Goal: Information Seeking & Learning: Learn about a topic

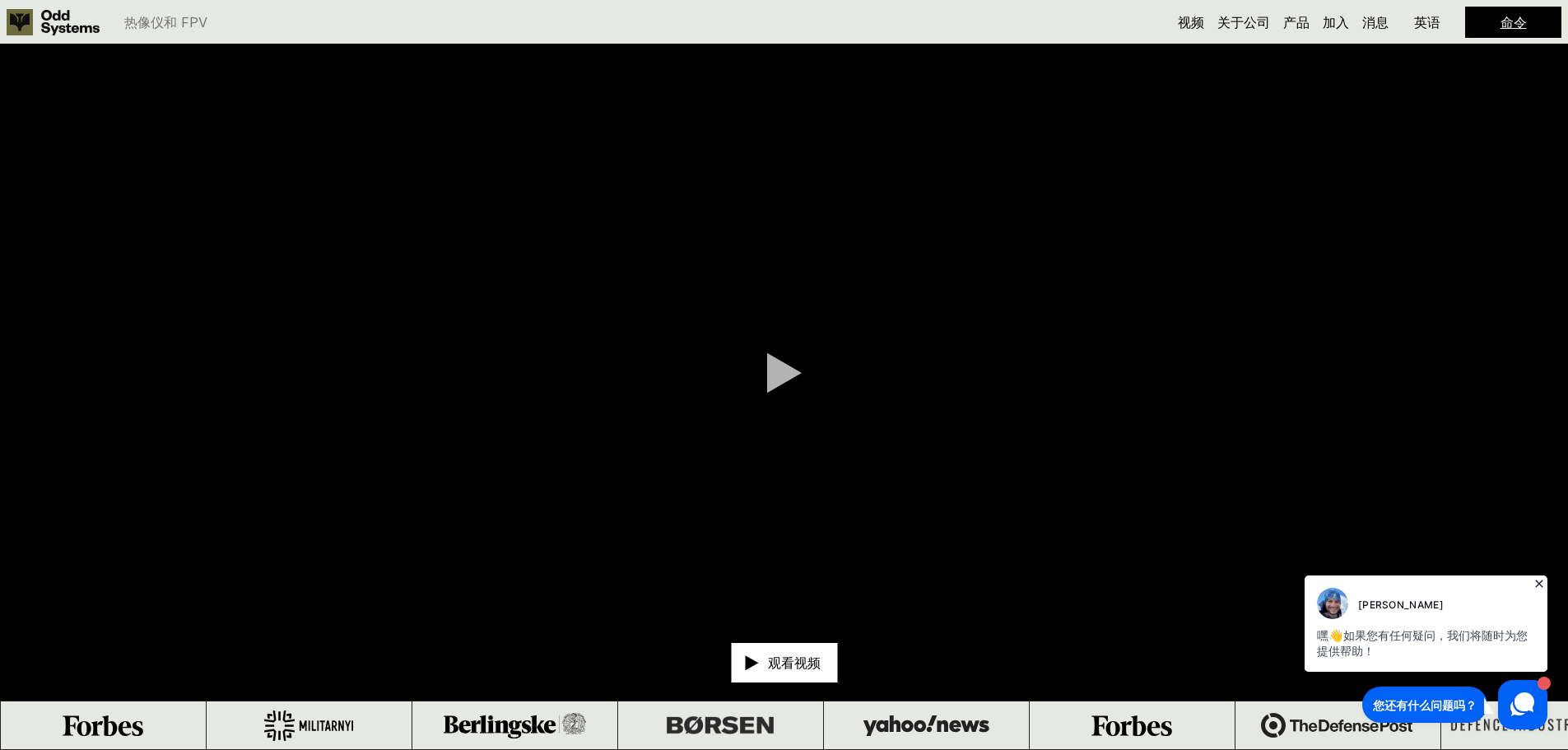
click at [1538, 579] on icon at bounding box center [1539, 584] width 17 height 17
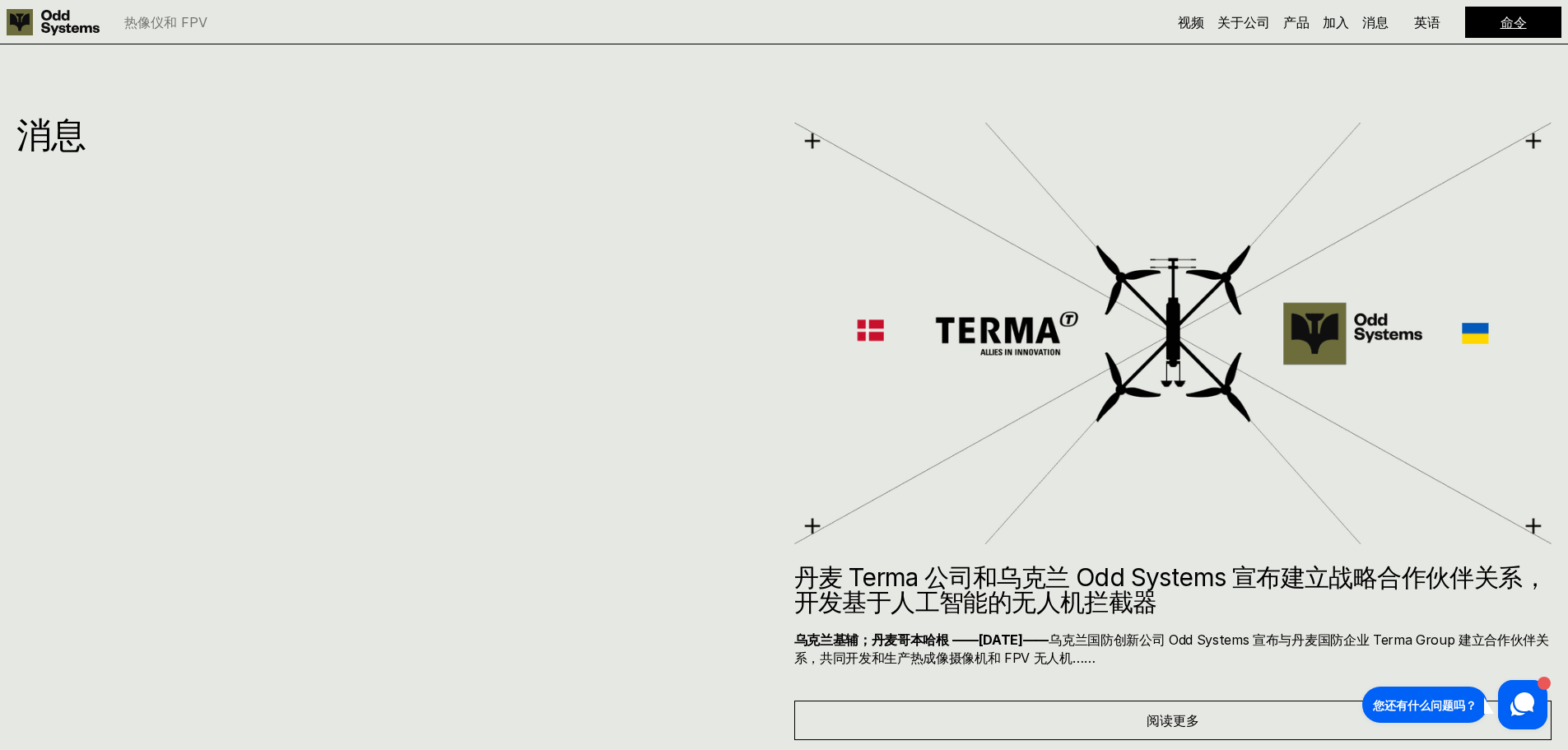
scroll to position [10452, 0]
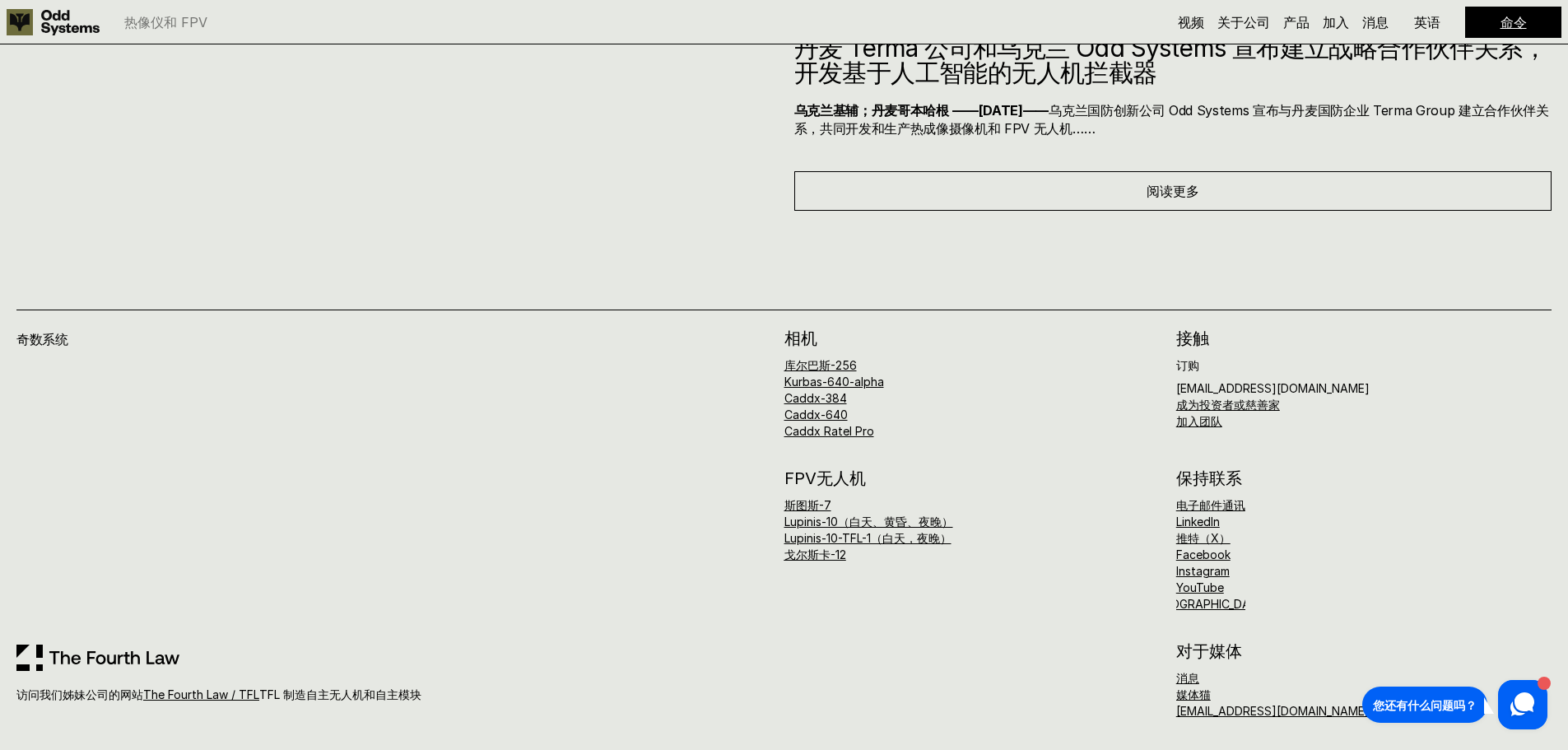
drag, startPoint x: 1208, startPoint y: 710, endPoint x: 1146, endPoint y: 723, distance: 63.3
click at [1146, 723] on div "奇数系统 访问我们姊妹公司的网站 The Fourth Law / TFL TFL 制造自主无人机和自主模块 相机 库尔巴斯-256 Kurbas-640-a…" at bounding box center [784, 480] width 1568 height 539
drag, startPoint x: 1145, startPoint y: 709, endPoint x: 1232, endPoint y: 709, distance: 87.0
click at [1232, 709] on div "对于媒体 消息 媒体猫 [EMAIL_ADDRESS][DOMAIN_NAME]" at bounding box center [1168, 680] width 768 height 74
click at [1342, 674] on div "消息 媒体猫 [EMAIL_ADDRESS][DOMAIN_NAME]" at bounding box center [1363, 694] width 375 height 45
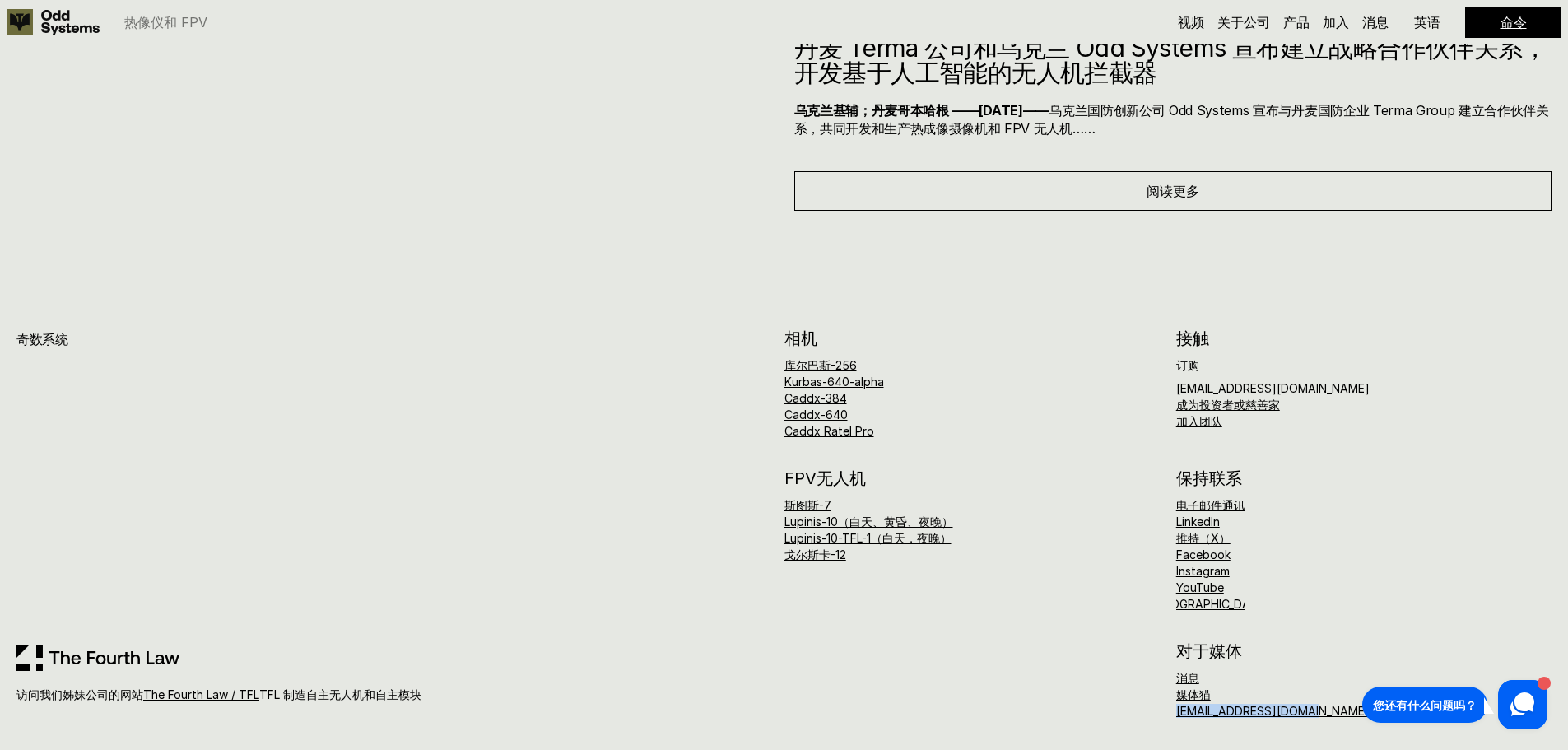
drag, startPoint x: 1345, startPoint y: 702, endPoint x: 1176, endPoint y: 721, distance: 170.1
click at [1176, 721] on div "奇数系统 访问我们姊妹公司的网站 The Fourth Law / TFL TFL 制造自主无人机和自主模块 相机 库尔巴斯-256 Kurbas-640-a…" at bounding box center [784, 480] width 1568 height 539
copy font "[EMAIL_ADDRESS][DOMAIN_NAME]"
click at [1203, 554] on font "Facebook" at bounding box center [1203, 554] width 54 height 14
click at [804, 506] on font "斯图斯-7" at bounding box center [808, 505] width 47 height 14
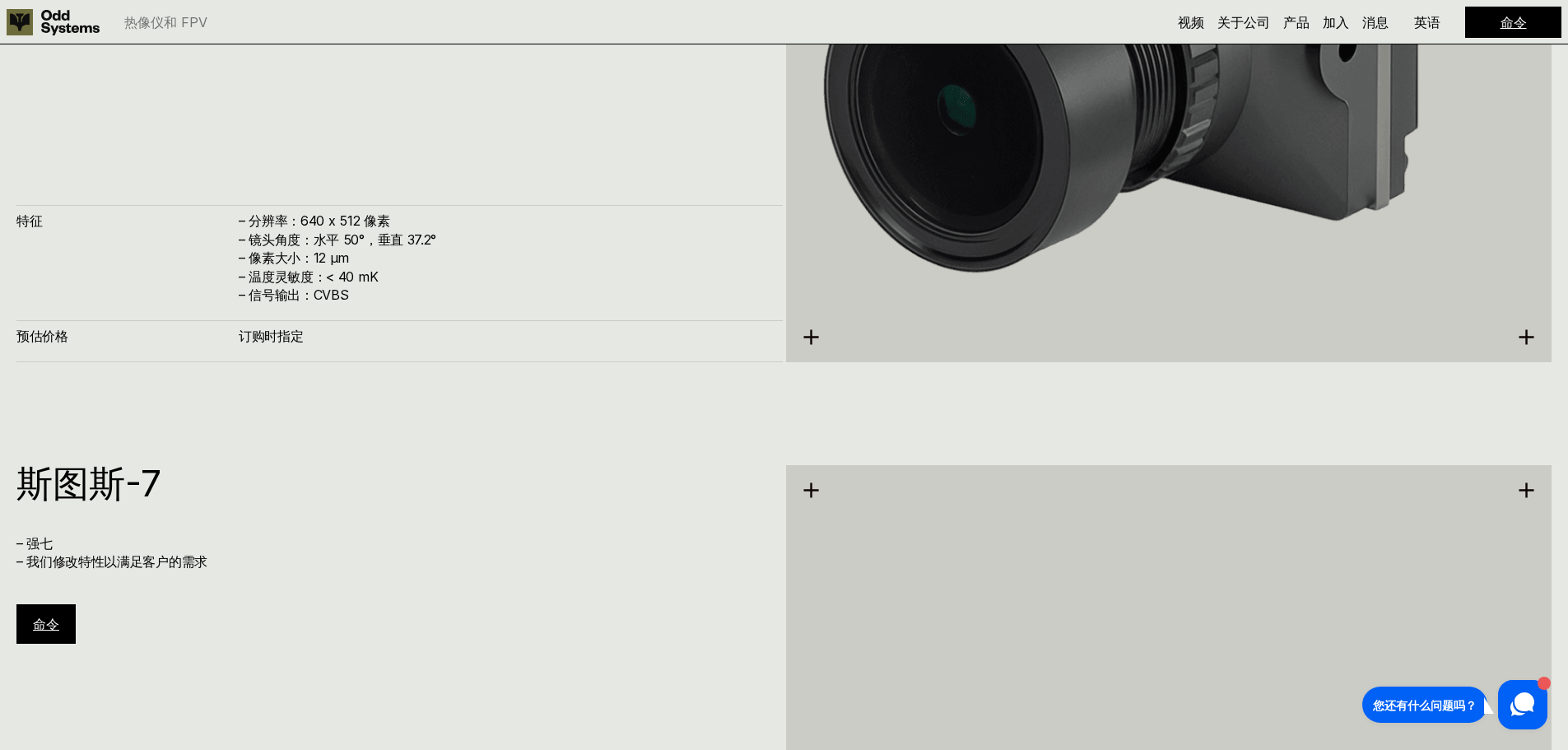
scroll to position [5997, 0]
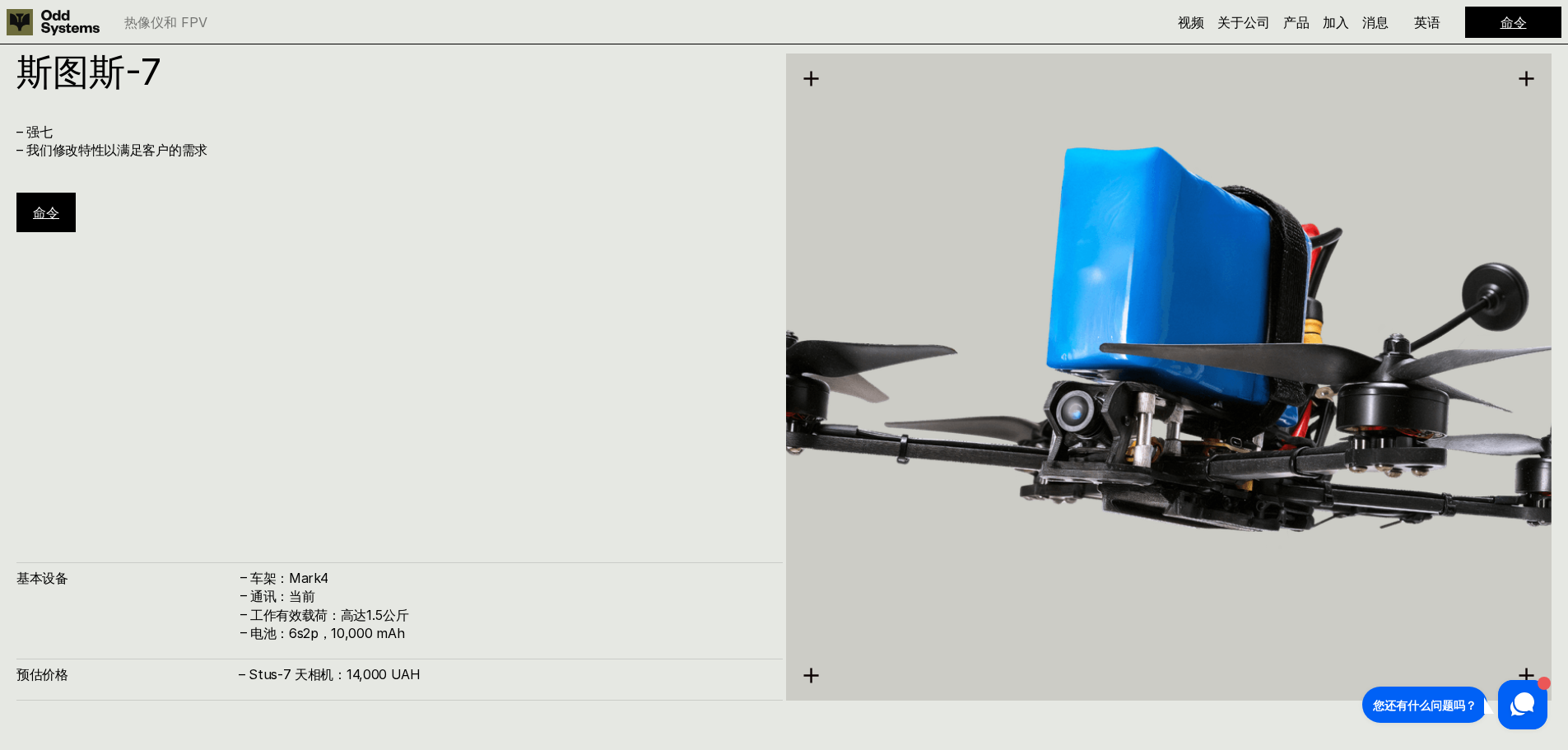
click at [34, 217] on font "命令" at bounding box center [46, 212] width 26 height 17
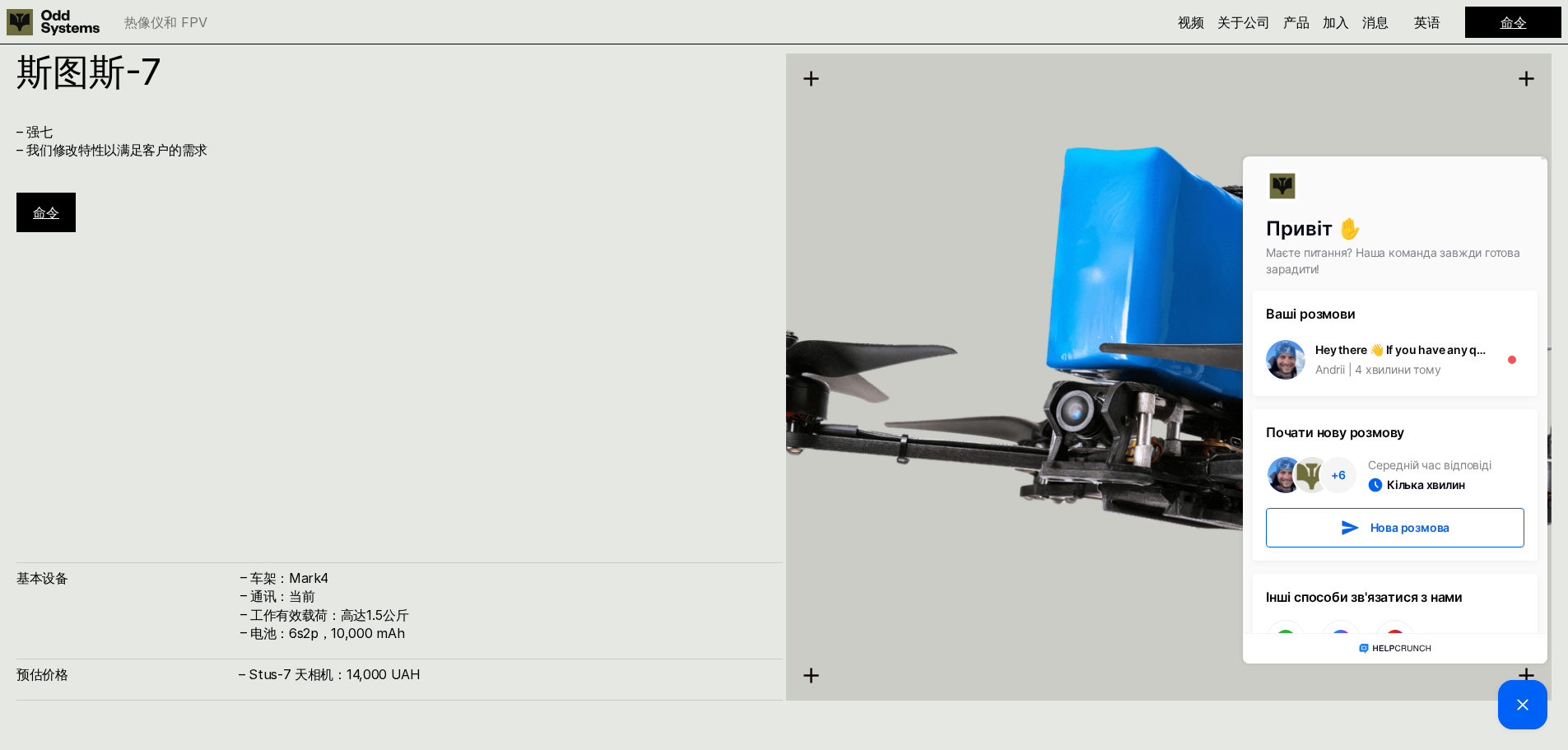
click at [625, 235] on div "斯图斯-7 – 强七 – 我们修改特性以满足客户的需求 命令 基本设备 – 车架：Mark4 – 通讯：当前 – 工作有效载荷：高达1.5公斤 – 电池：6s…" at bounding box center [400, 377] width 766 height 647
drag, startPoint x: 1402, startPoint y: 197, endPoint x: 1351, endPoint y: 352, distance: 163.2
click at [1351, 343] on div "Привіт ✋ Маєте питання? Наша команда завжди готова зарадити! Ваші розмови Hey t…" at bounding box center [1395, 394] width 304 height 476
click at [1536, 710] on picture at bounding box center [1522, 704] width 50 height 50
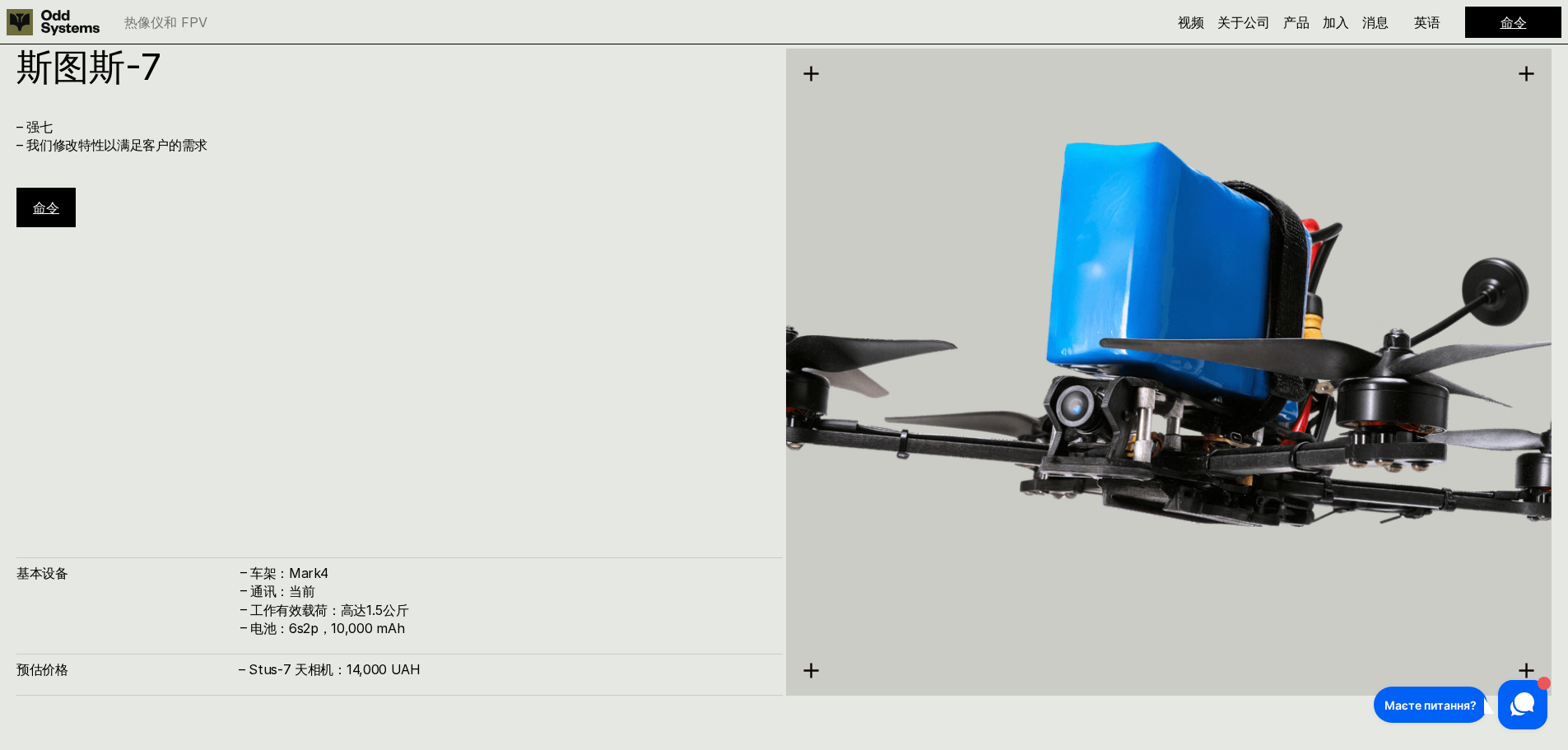
scroll to position [6409, 0]
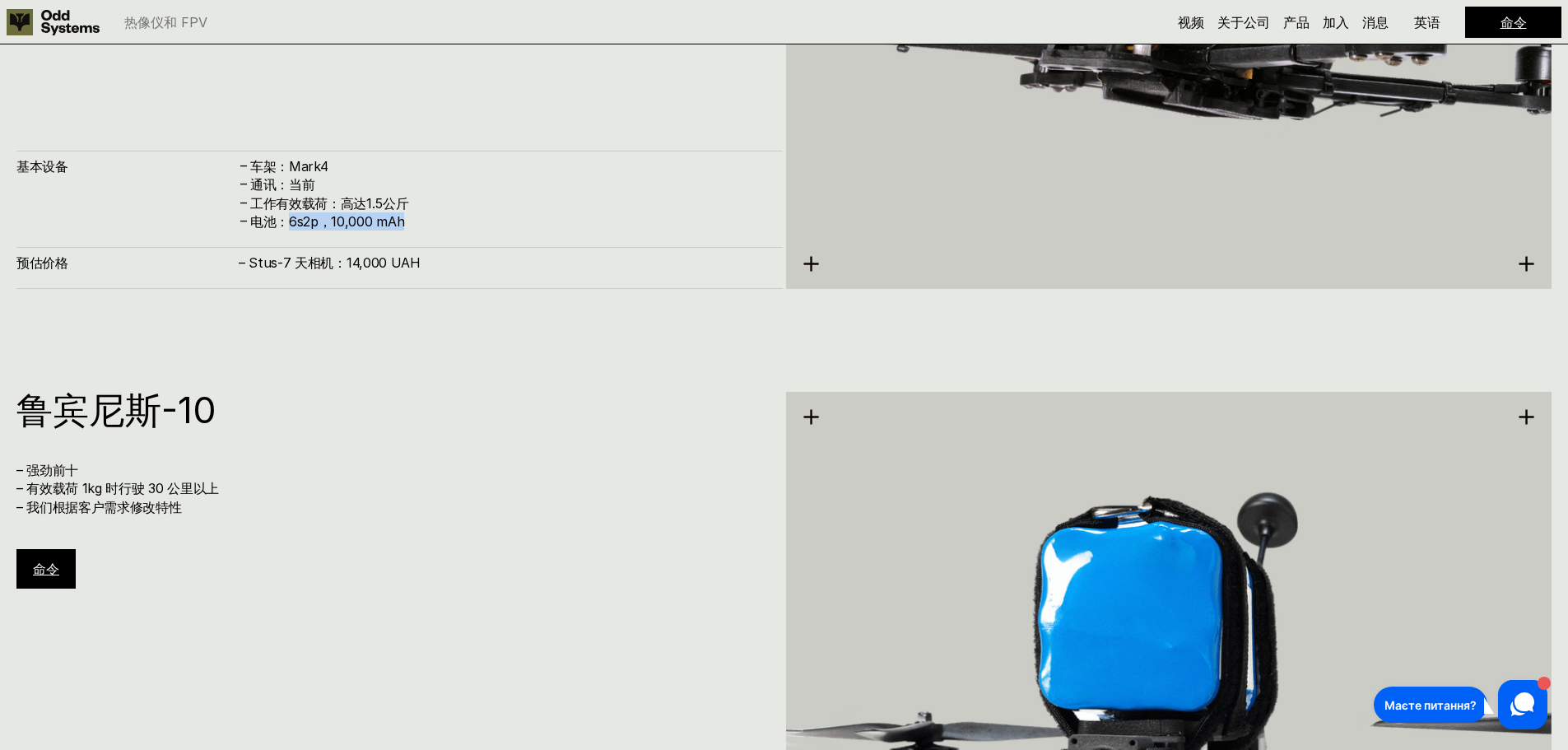
drag, startPoint x: 290, startPoint y: 226, endPoint x: 416, endPoint y: 222, distance: 126.1
click at [416, 222] on h4 "电池：6s2p，10,000 mAh" at bounding box center [508, 221] width 516 height 18
copy font "6s2p，10,000 mAh"
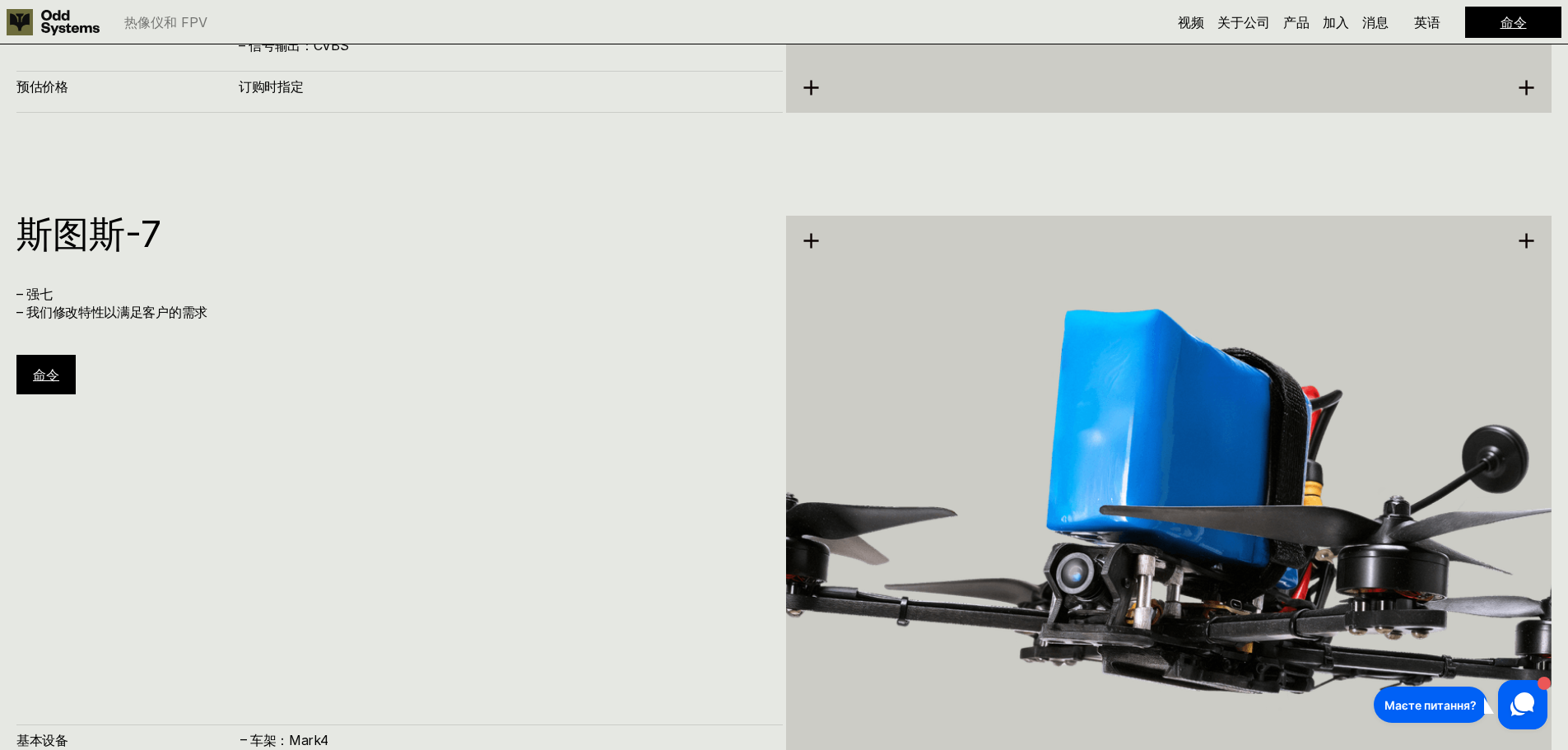
scroll to position [5832, 0]
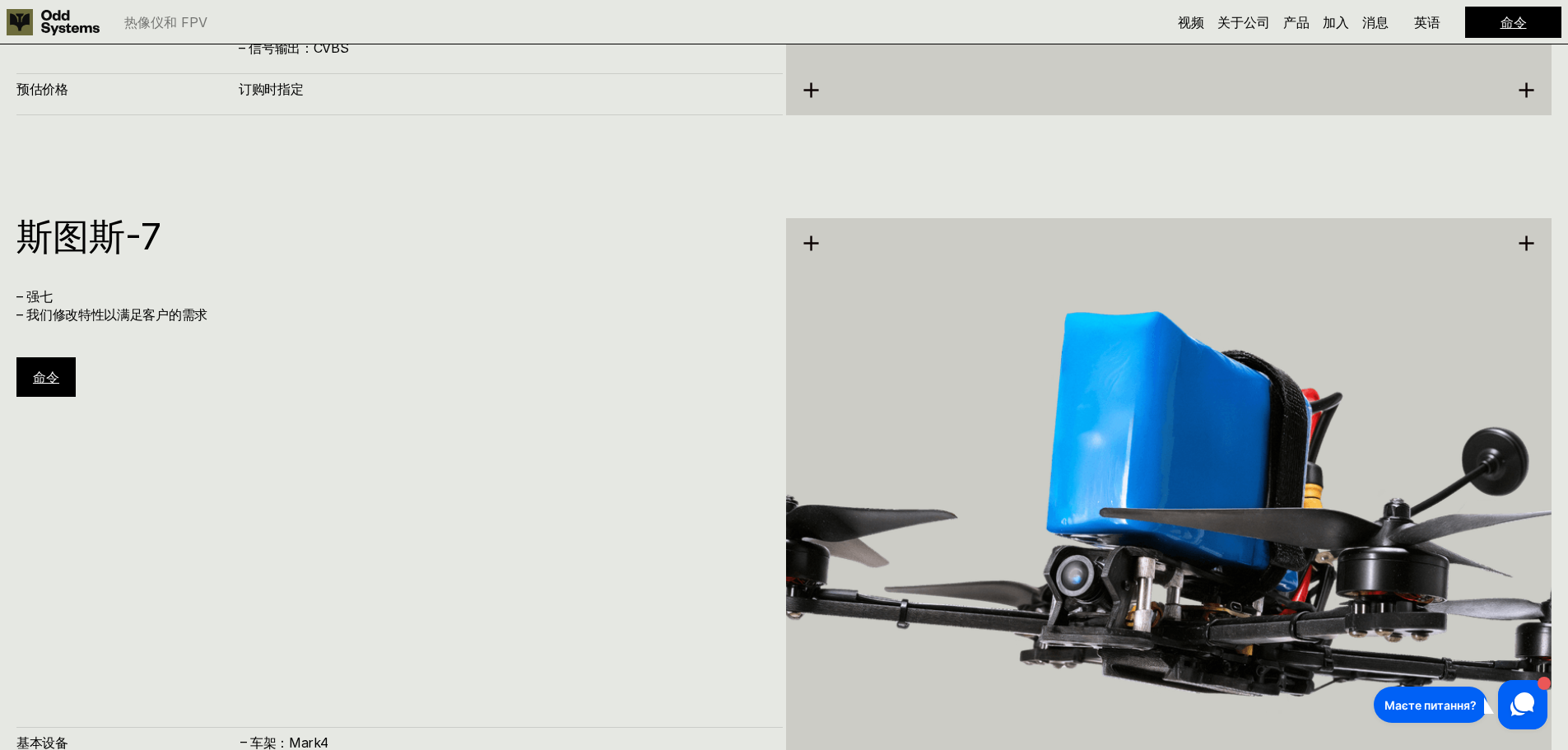
click at [521, 372] on div "斯图斯-7 – 强七 – 我们修改特性以满足客户的需求 命令" at bounding box center [400, 308] width 766 height 179
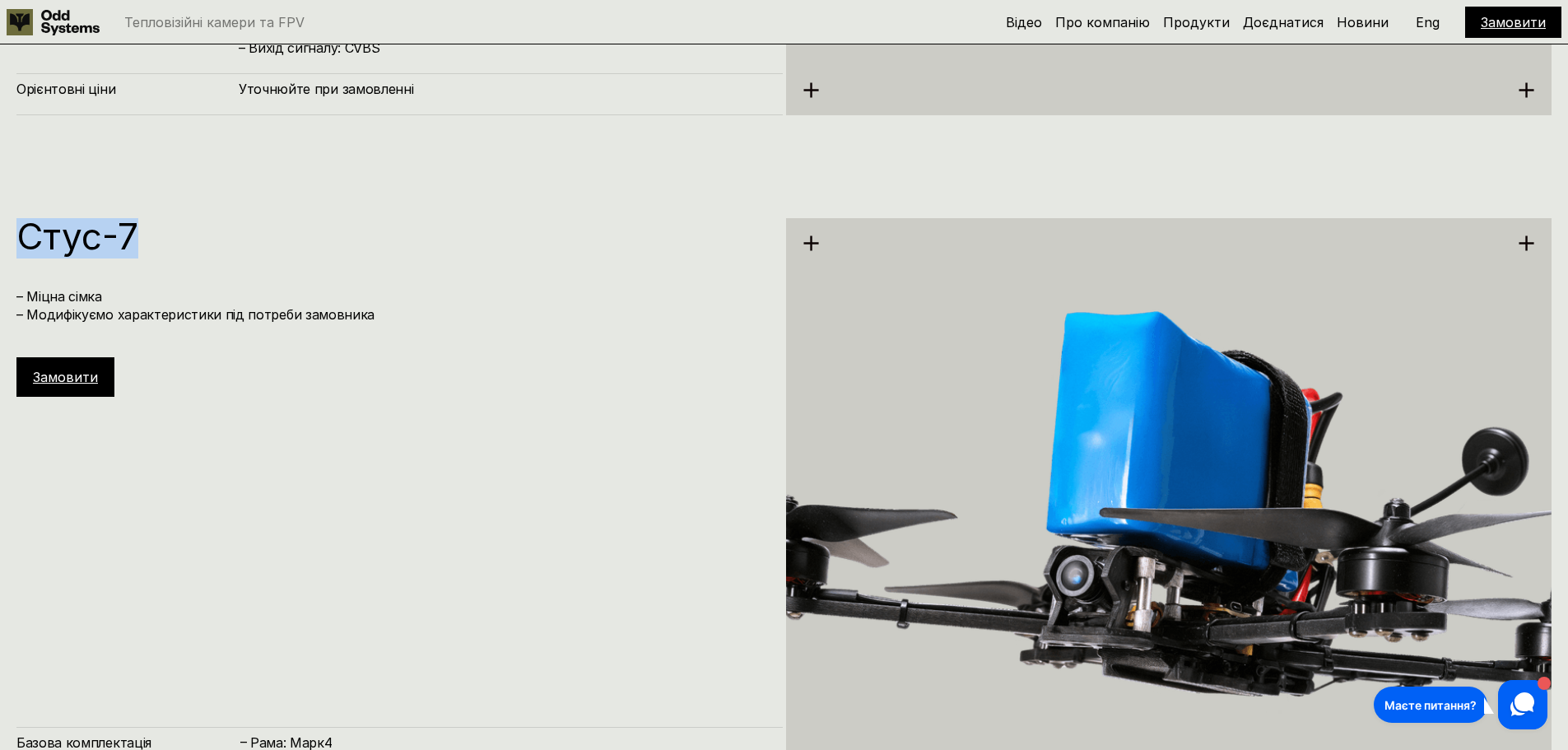
drag, startPoint x: 175, startPoint y: 234, endPoint x: 29, endPoint y: 228, distance: 146.1
click at [3, 231] on div "Стус-7 – Міцна сімка – Модифікуємо характеристики під потреби замовника Замовит…" at bounding box center [784, 539] width 1568 height 750
copy h1 "Стус-7"
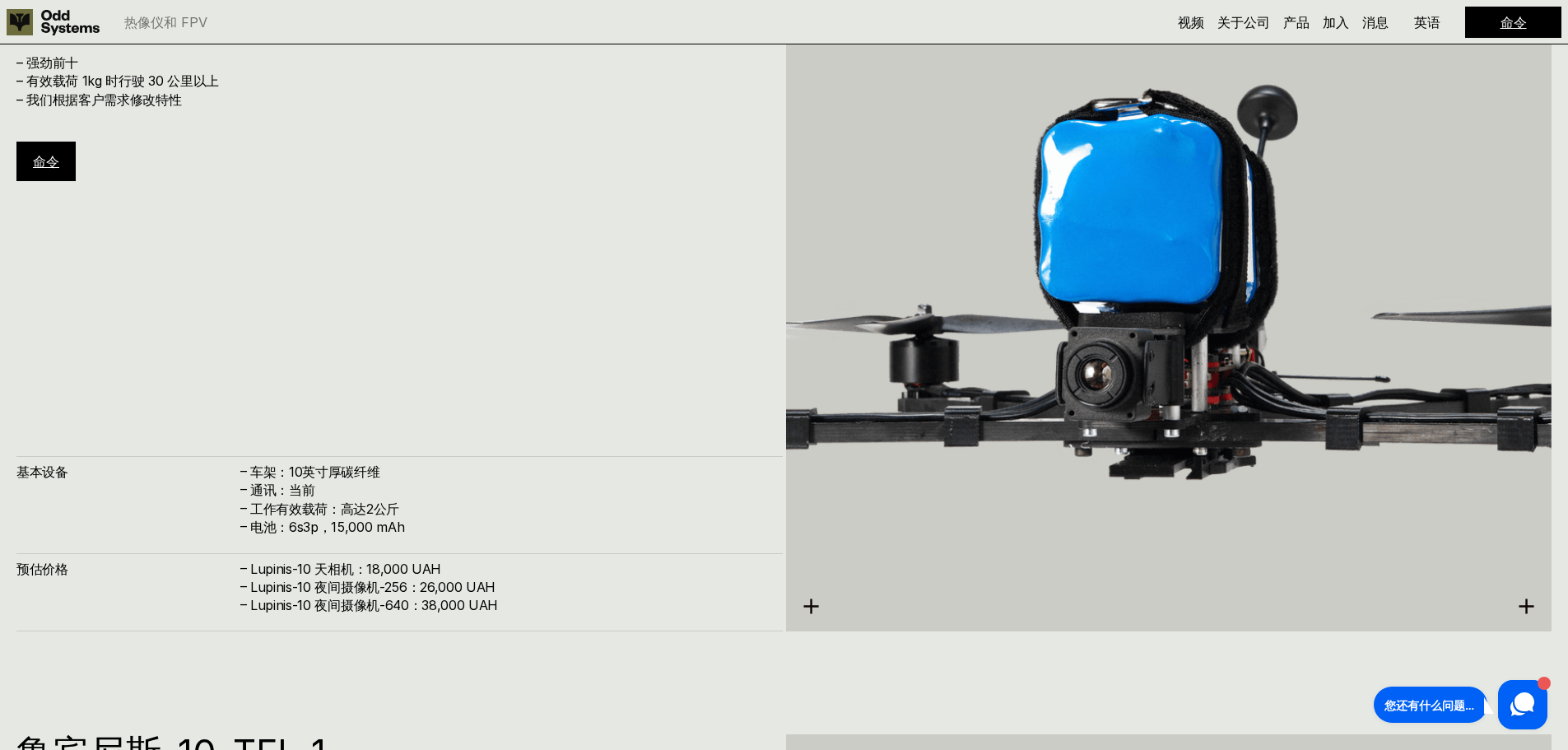
scroll to position [6903, 0]
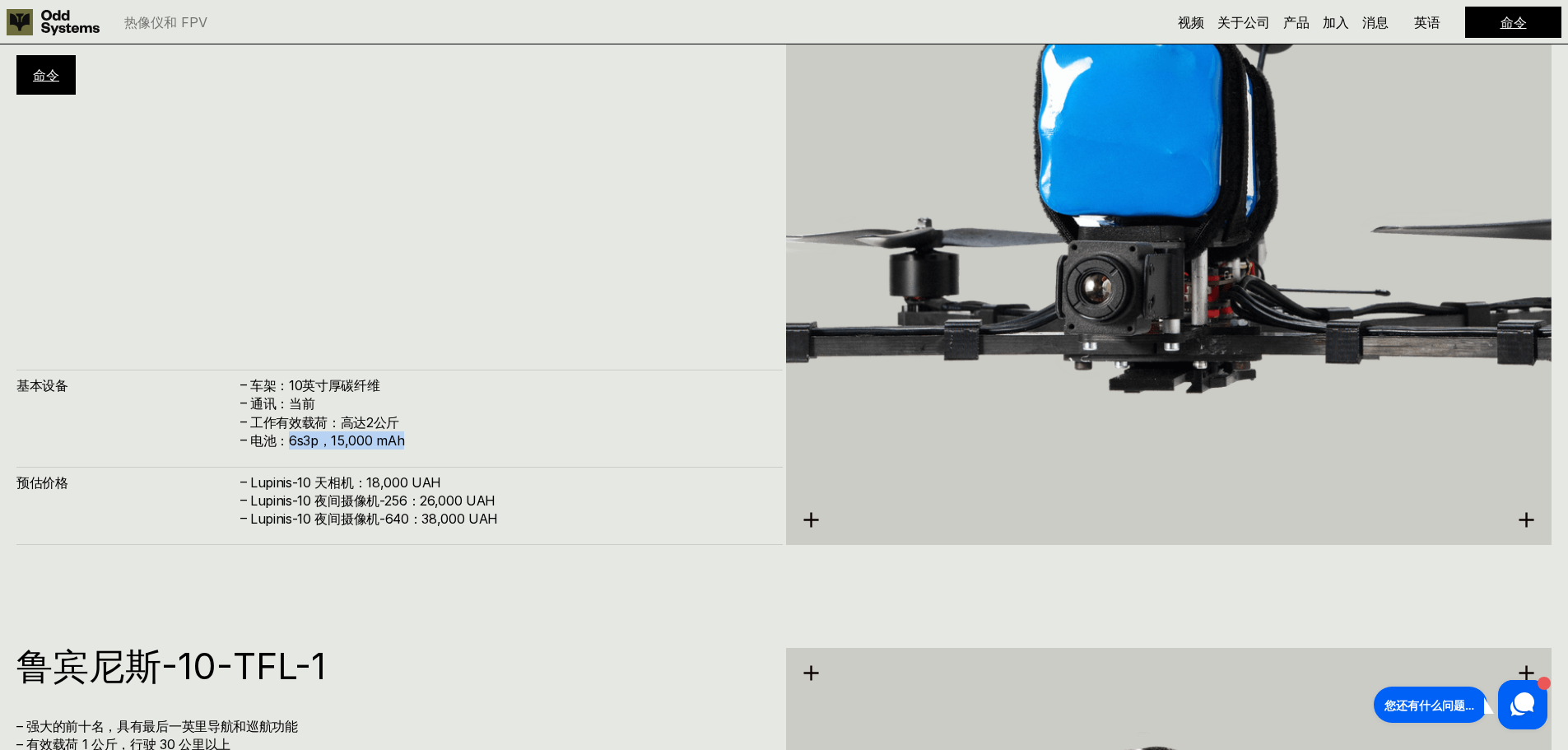
drag, startPoint x: 284, startPoint y: 439, endPoint x: 393, endPoint y: 442, distance: 109.0
click at [404, 439] on h4 "电池：6s3p，15,000 mAh" at bounding box center [508, 440] width 516 height 18
copy font "6s3p，15,000 mAh"
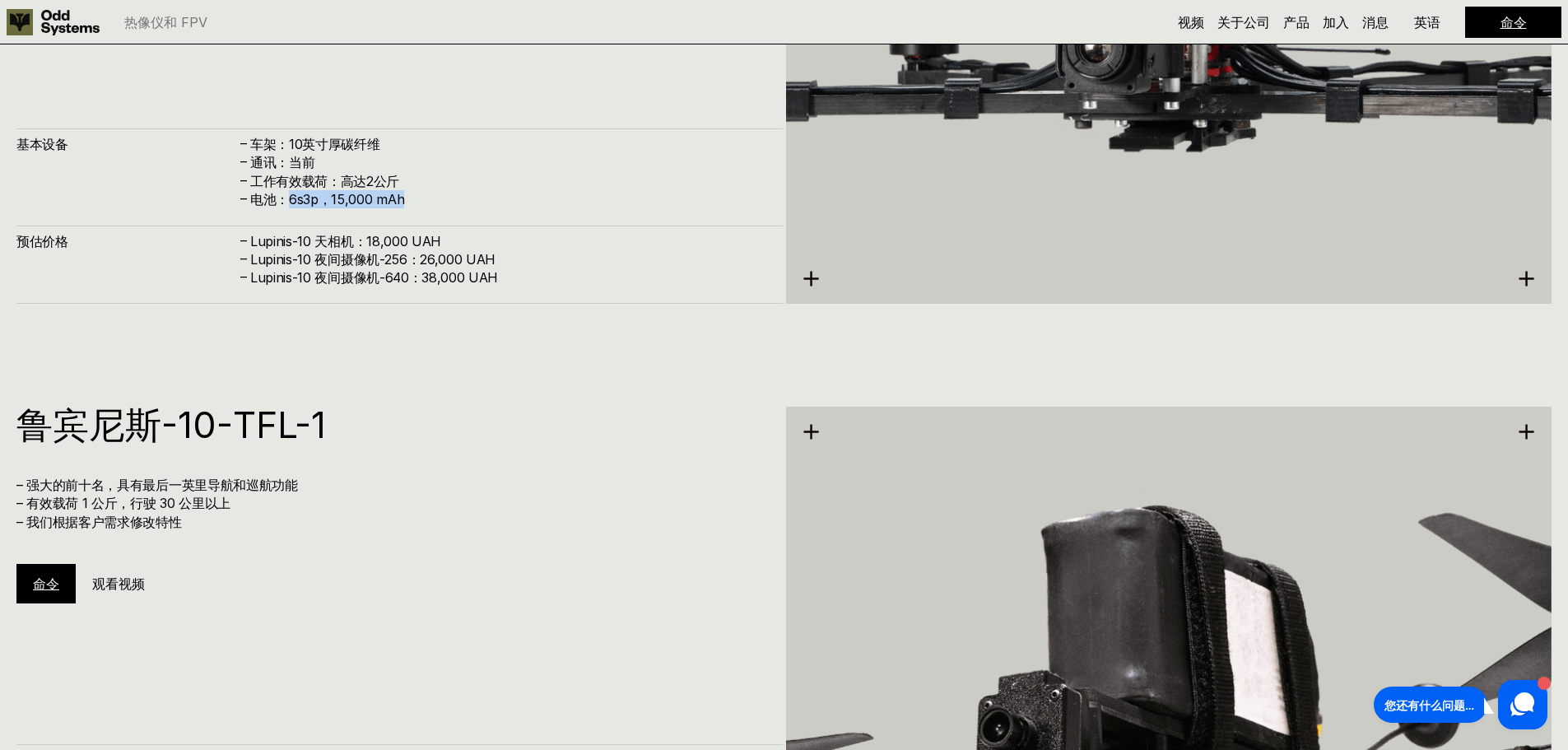
scroll to position [7314, 0]
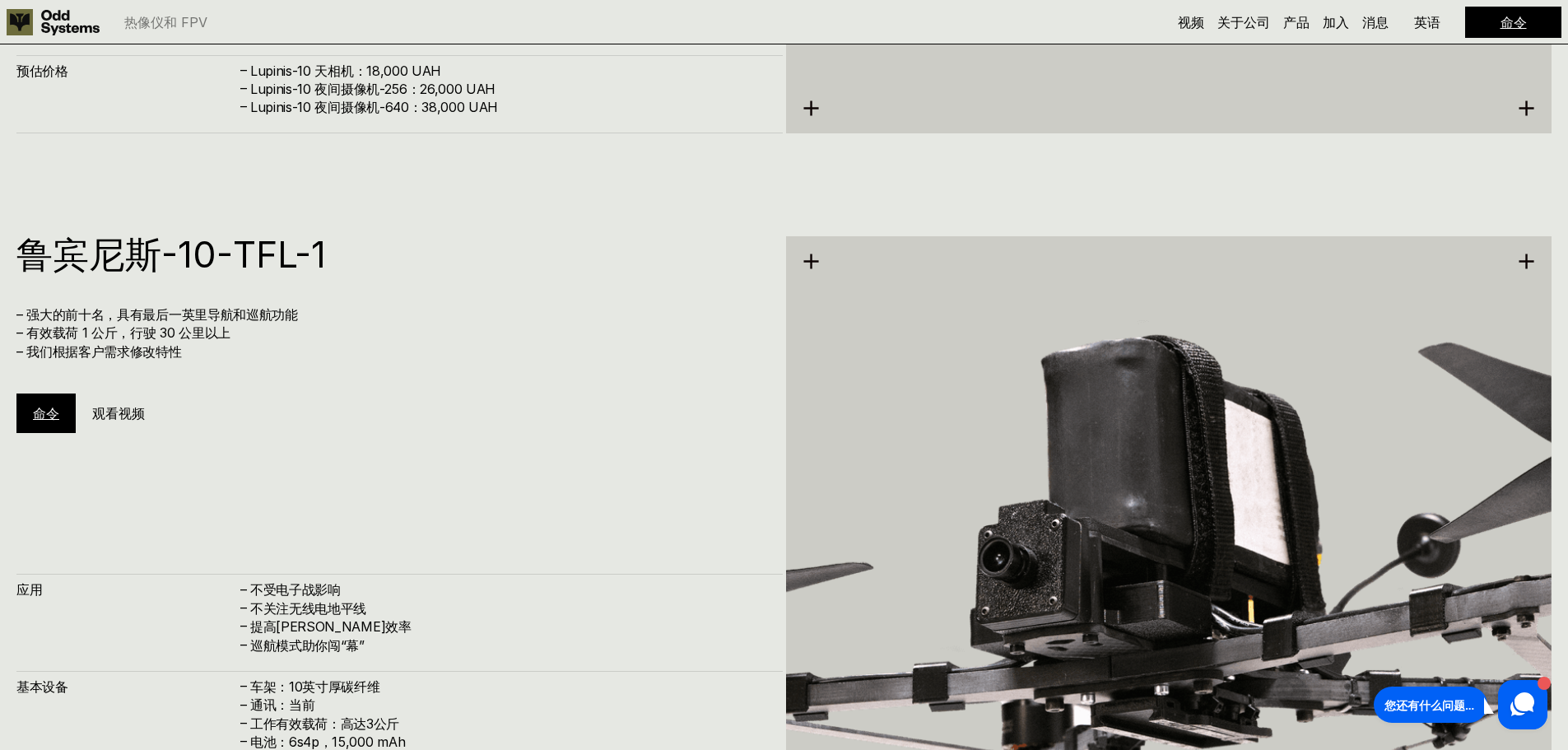
click at [542, 404] on div "鲁宾尼斯-10-TFL-1 – 强大的前十名，具有最后一英里导航和巡航功能 – 有效载荷 1 公斤，行驶 30 公里以上 – 我们根据客户需求修改特性 命令 …" at bounding box center [400, 335] width 766 height 197
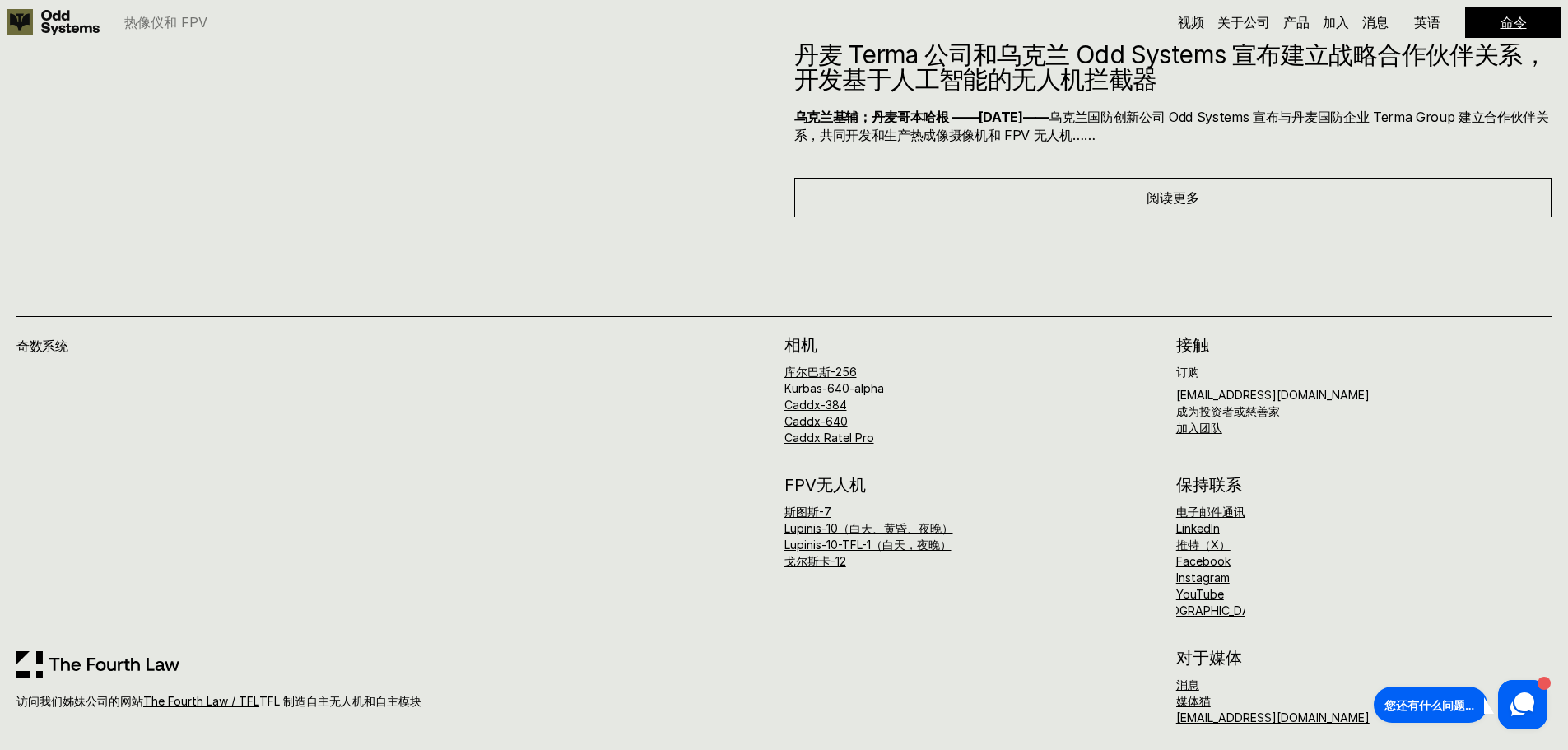
scroll to position [10452, 0]
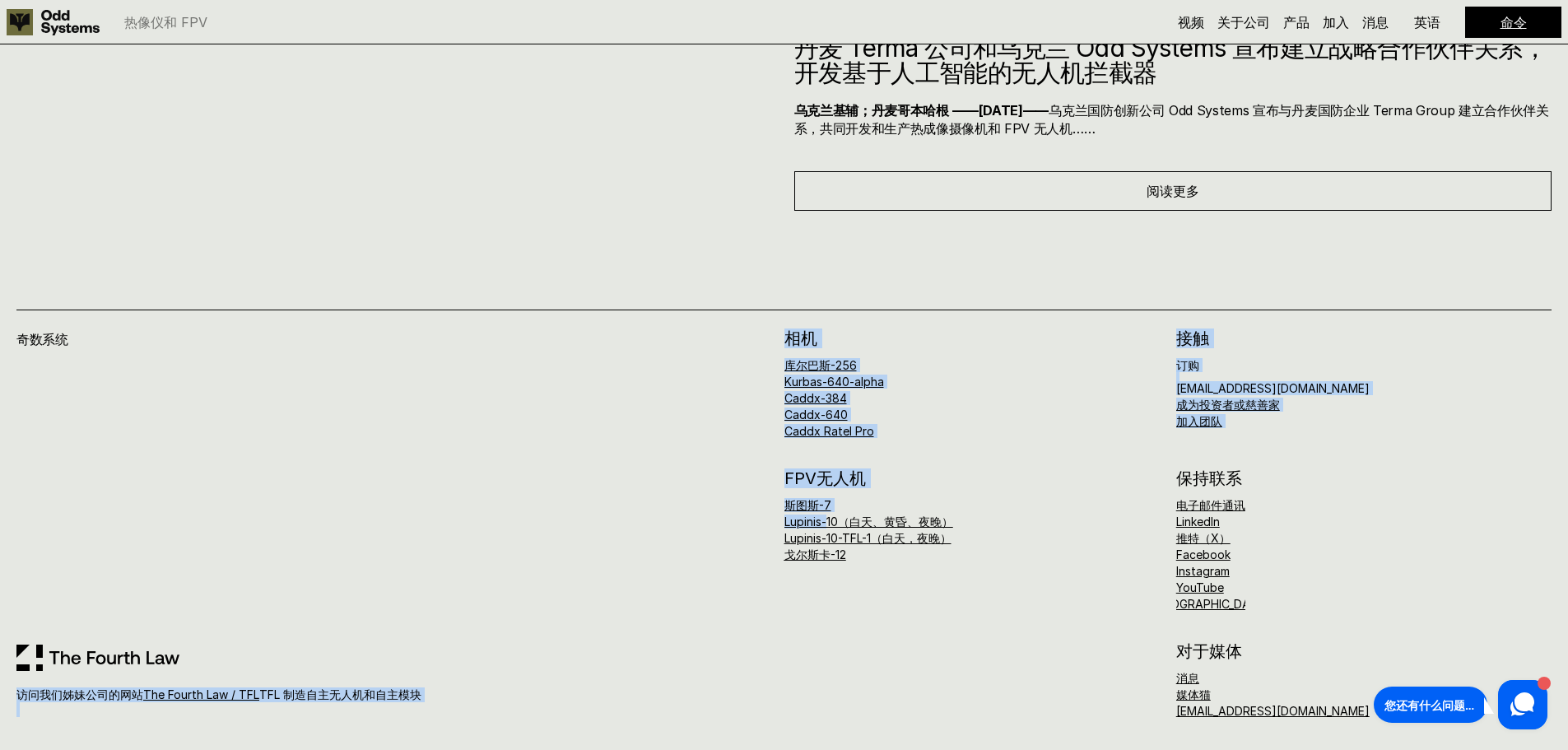
drag, startPoint x: 752, startPoint y: 521, endPoint x: 827, endPoint y: 527, distance: 75.2
click at [827, 527] on div "奇数系统 访问我们姊妹公司的网站 The Fourth Law / TFL TFL 制造自主无人机和自主模块 相机 库尔巴斯-256 Kurbas-640-a…" at bounding box center [784, 523] width 1535 height 387
click at [912, 490] on div "FPV无人机 斯图斯-7 Lupinis-10（白天、黄昏、夜晚） Lupinis-10-TFL-1（白天，夜晚） 戈尔斯卡-12" at bounding box center [972, 515] width 375 height 90
click at [942, 465] on div "相机 库尔巴斯-256 Kurbas-640-alpha Caddx-384 Caddx-640 Caddx Ratel Pro 接触 订购 [EMAIL_A…" at bounding box center [1168, 523] width 768 height 387
drag, startPoint x: 778, startPoint y: 565, endPoint x: 840, endPoint y: 560, distance: 62.2
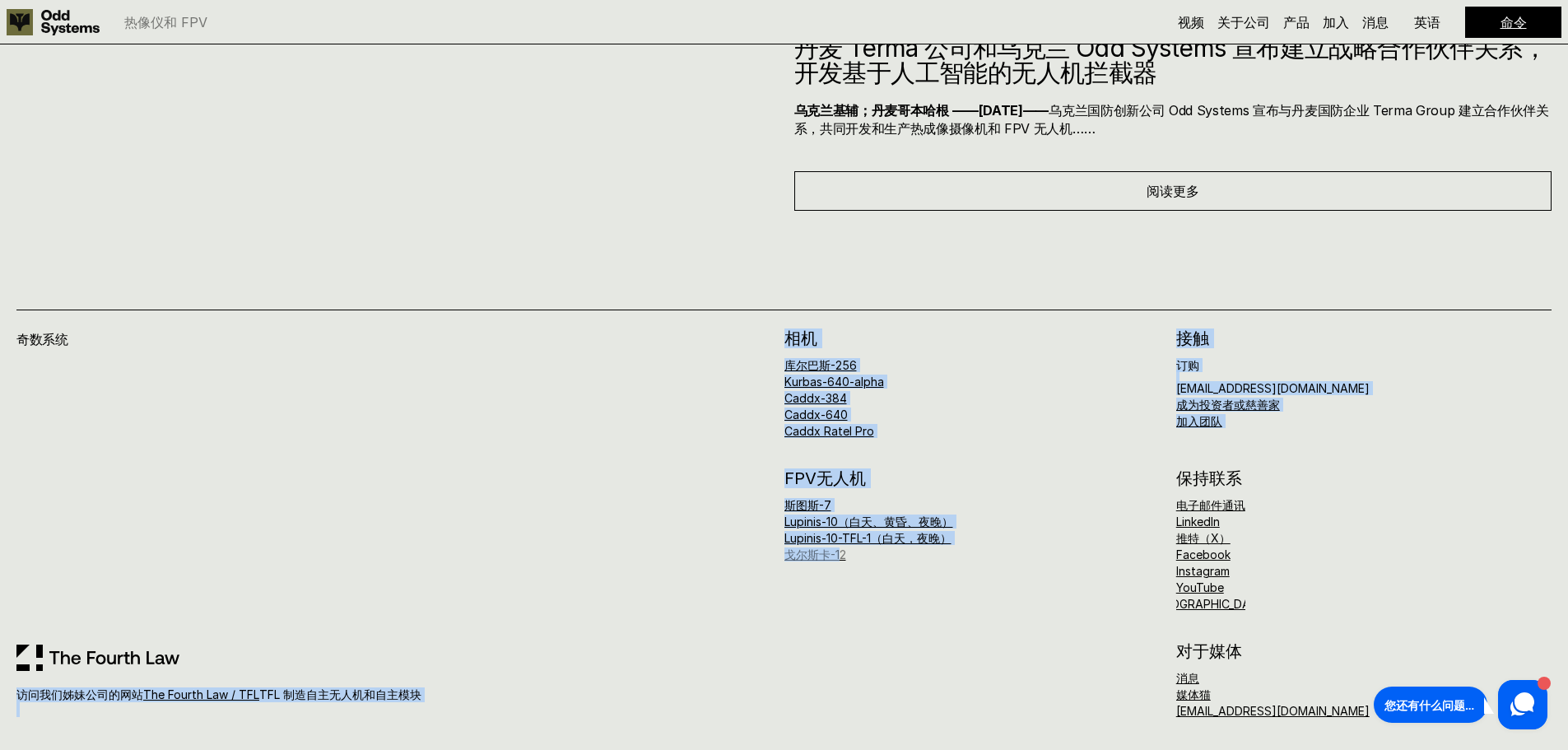
click at [840, 560] on div "奇数系统 访问我们姊妹公司的网站 The Fourth Law / TFL TFL 制造自主无人机和自主模块 相机 库尔巴斯-256 Kurbas-640-a…" at bounding box center [784, 523] width 1535 height 387
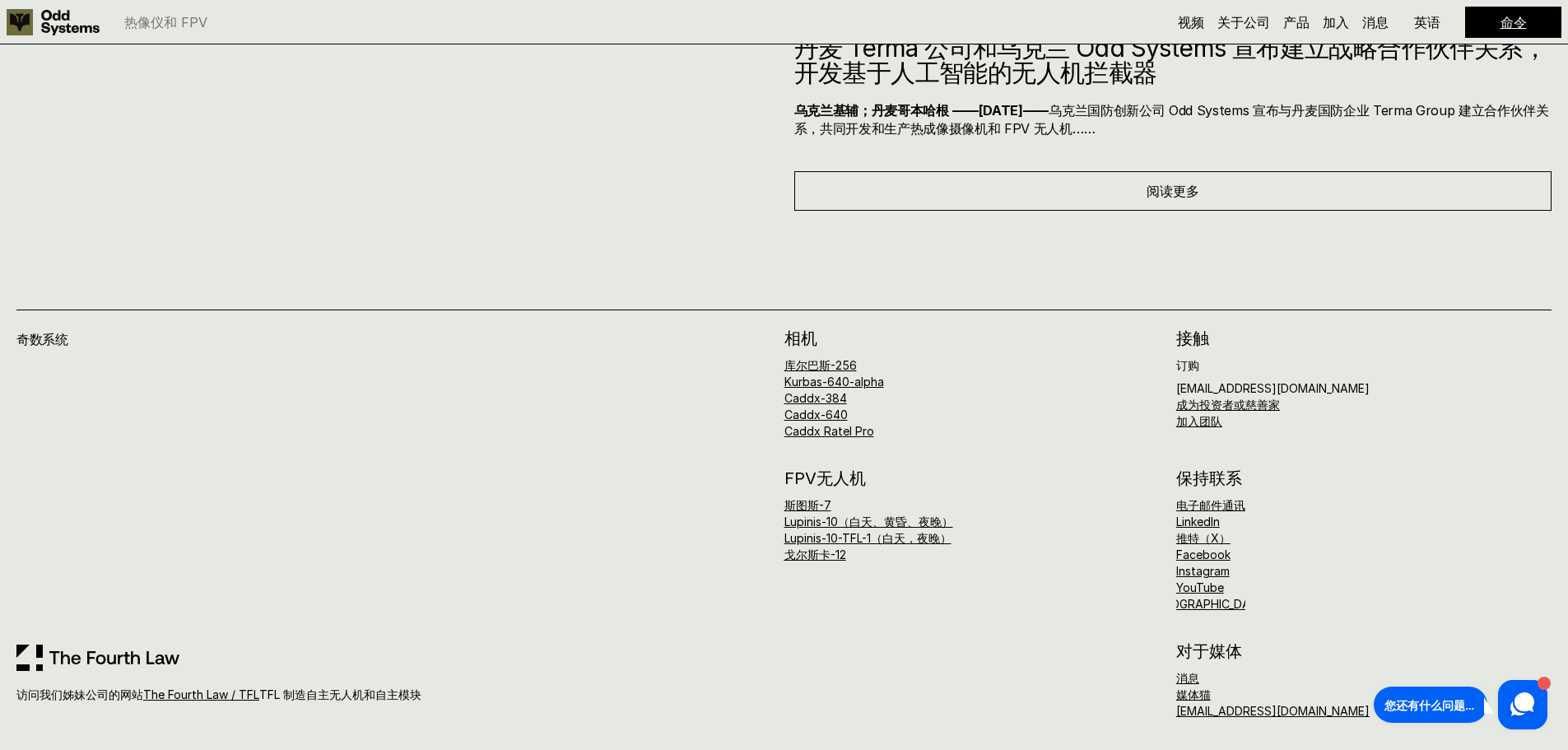
click at [921, 556] on p "戈尔斯卡-12" at bounding box center [972, 554] width 375 height 12
drag, startPoint x: 754, startPoint y: 530, endPoint x: 773, endPoint y: 528, distance: 19.1
click at [773, 528] on div "奇数系统" at bounding box center [400, 487] width 768 height 314
click at [1258, 261] on div "奇数系统 访问我们姊妹公司的网站 The Fourth Law / TFL TFL 制造自主无人机和自主模块 相机 库尔巴斯-256 Kurbas-640-a…" at bounding box center [784, 480] width 1568 height 539
